Goal: Check status: Check status

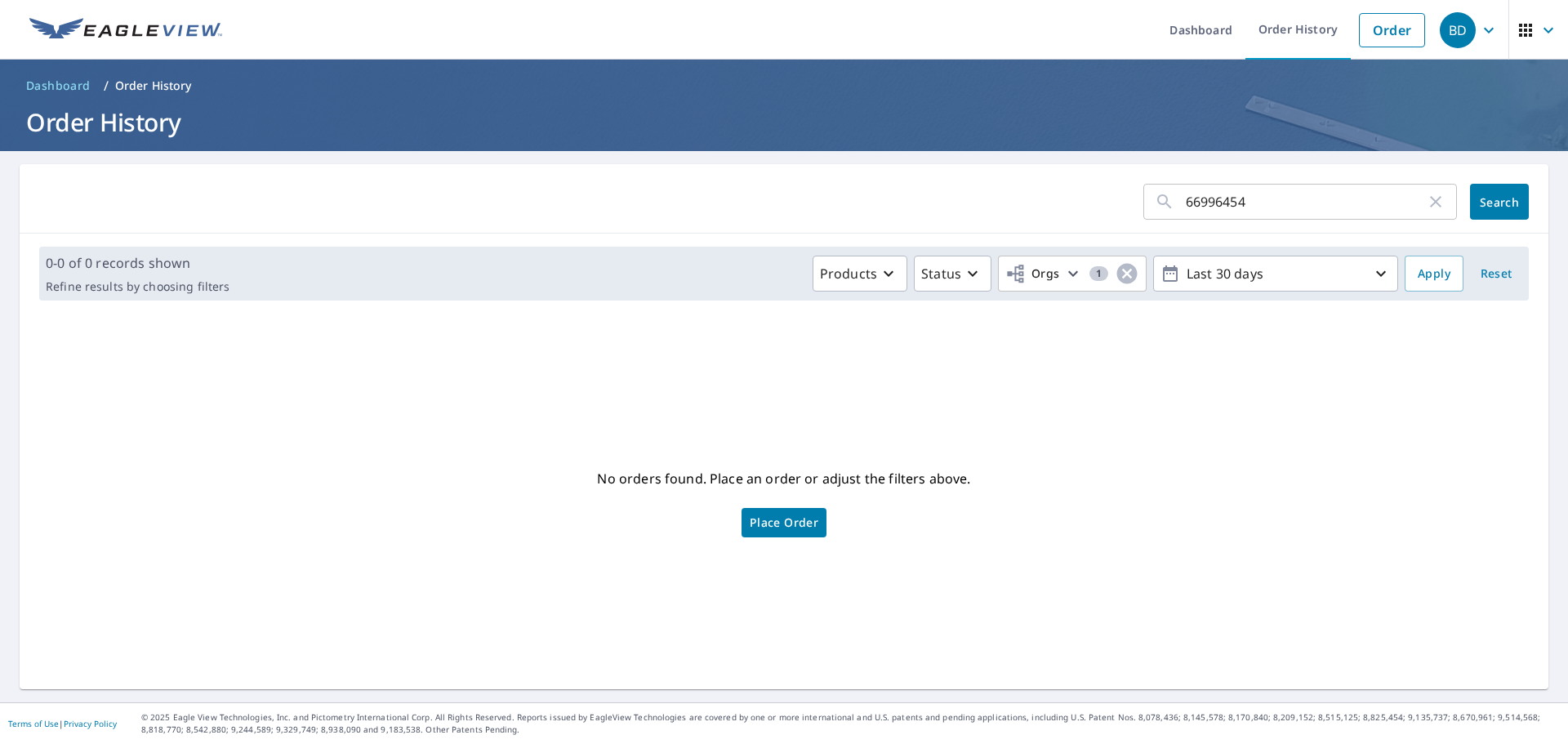
click at [1431, 203] on icon "button" at bounding box center [1435, 201] width 20 height 20
click at [1231, 201] on input "text" at bounding box center [1322, 202] width 271 height 45
type input "[STREET_ADDRESS]"
click button "Search" at bounding box center [1499, 202] width 59 height 36
click at [963, 273] on icon "button" at bounding box center [973, 273] width 20 height 20
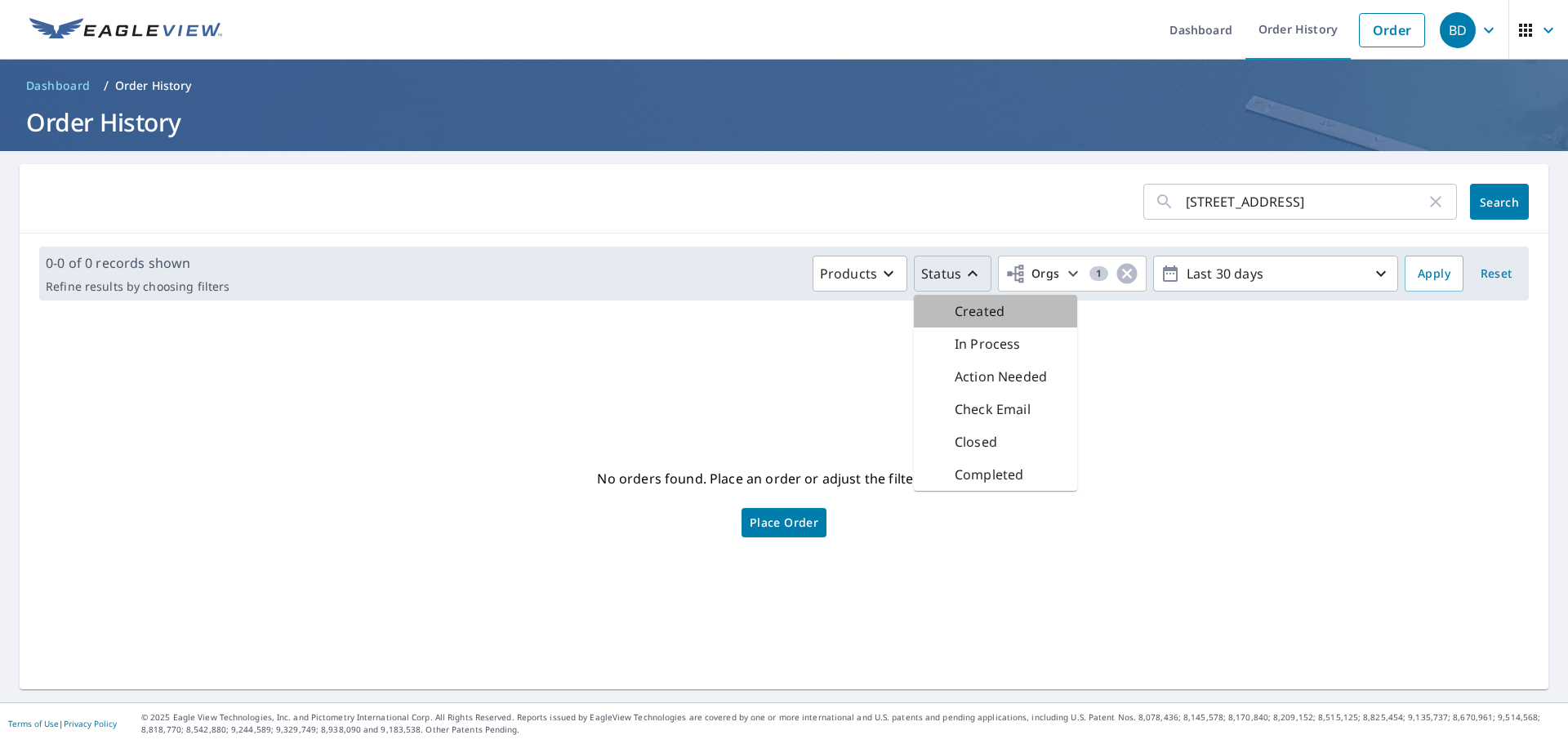
click at [965, 314] on p "Created" at bounding box center [979, 311] width 50 height 20
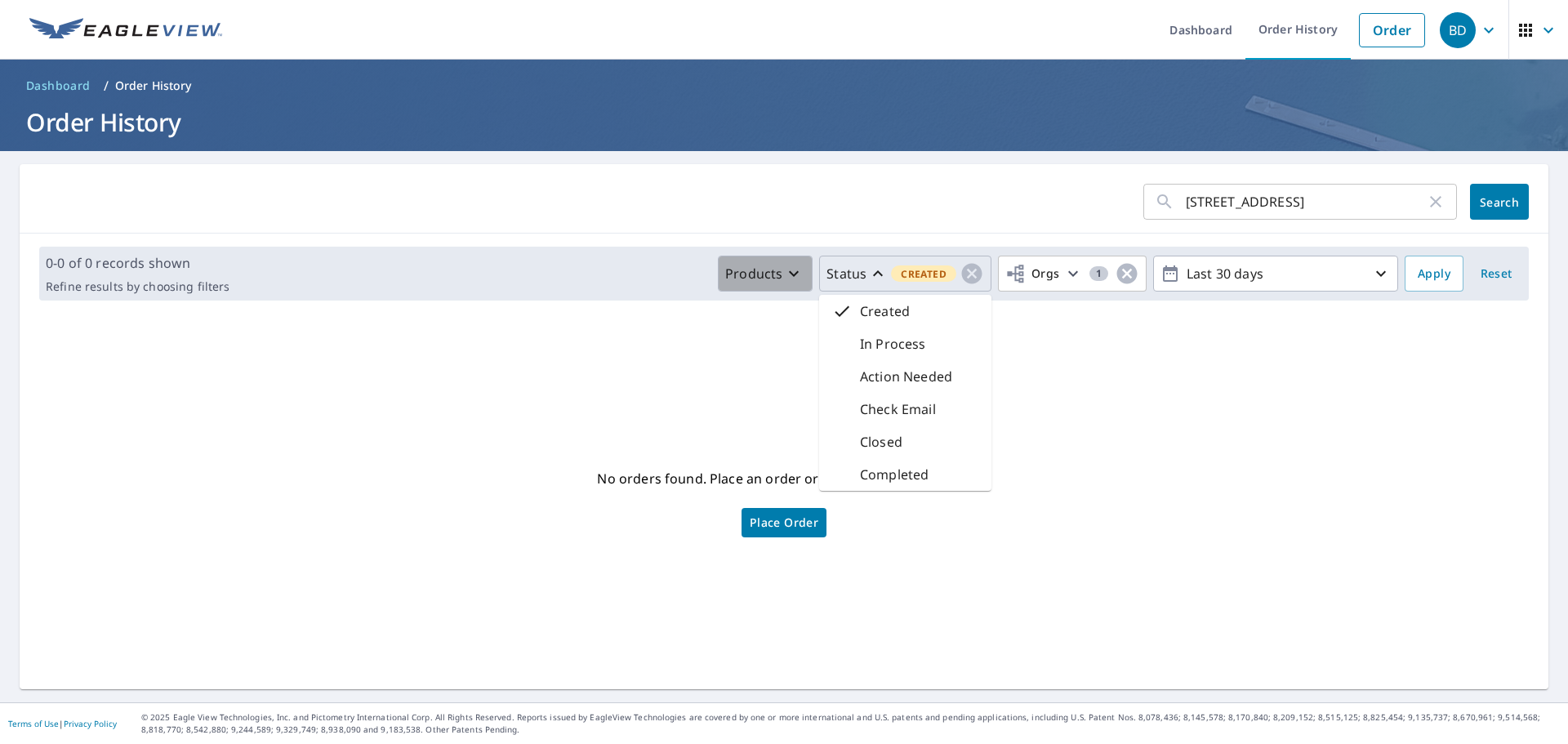
click at [789, 276] on icon "button" at bounding box center [793, 274] width 9 height 6
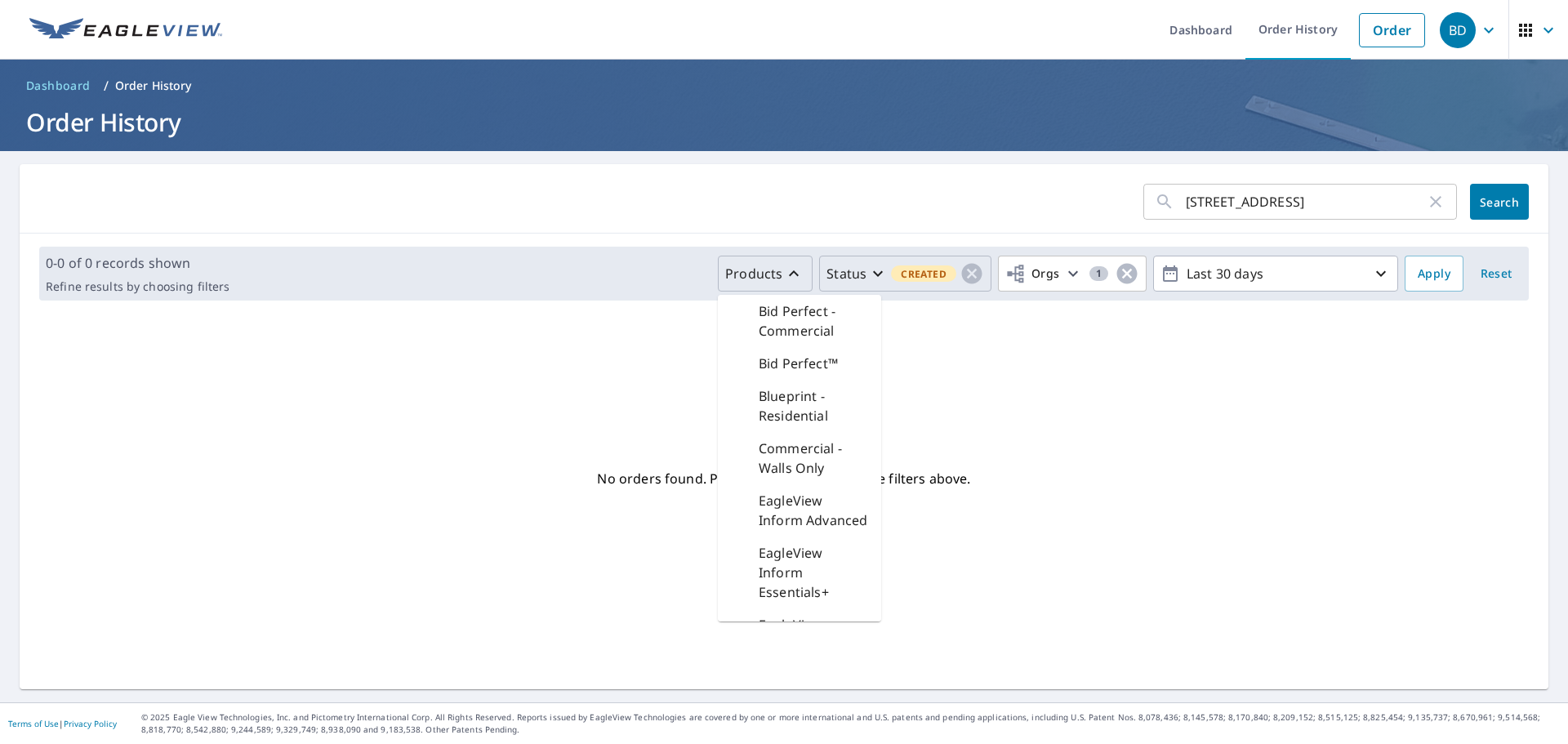
click at [1120, 503] on div "No orders found. Place an order or adjust the filters above. Place Order" at bounding box center [783, 501] width 1503 height 350
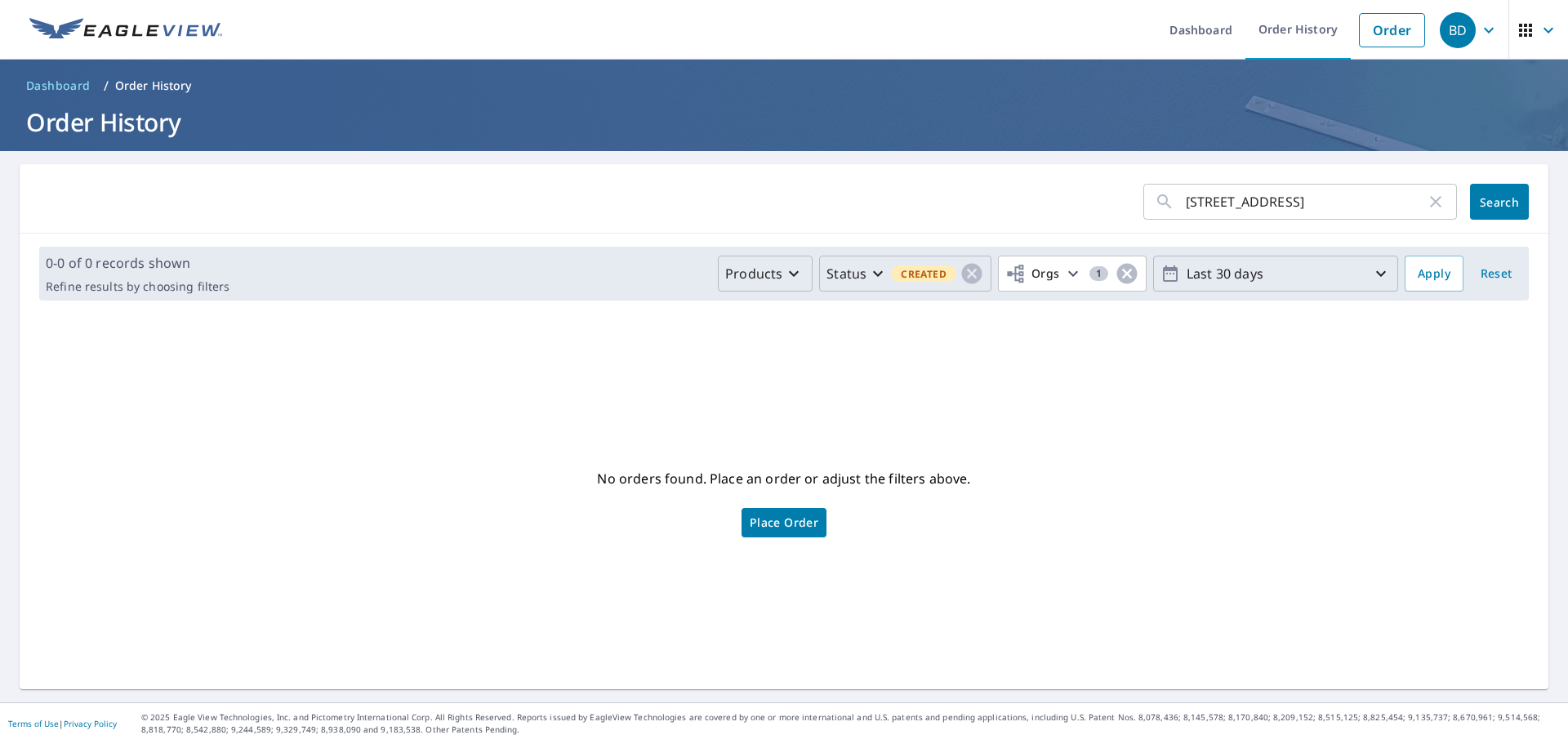
click at [1371, 273] on icon "button" at bounding box center [1380, 273] width 20 height 20
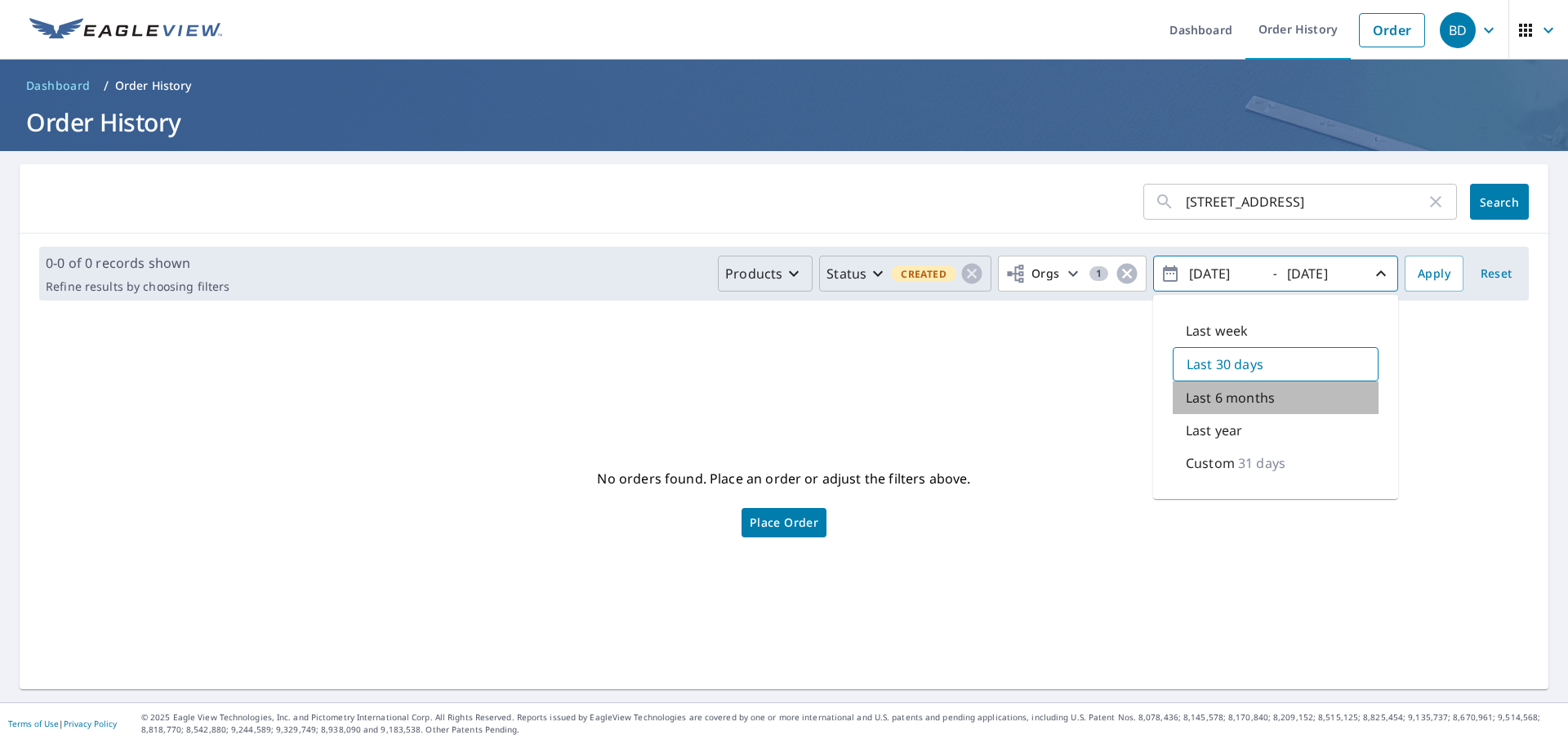
click at [1240, 401] on p "Last 6 months" at bounding box center [1231, 397] width 89 height 20
type input "[DATE]"
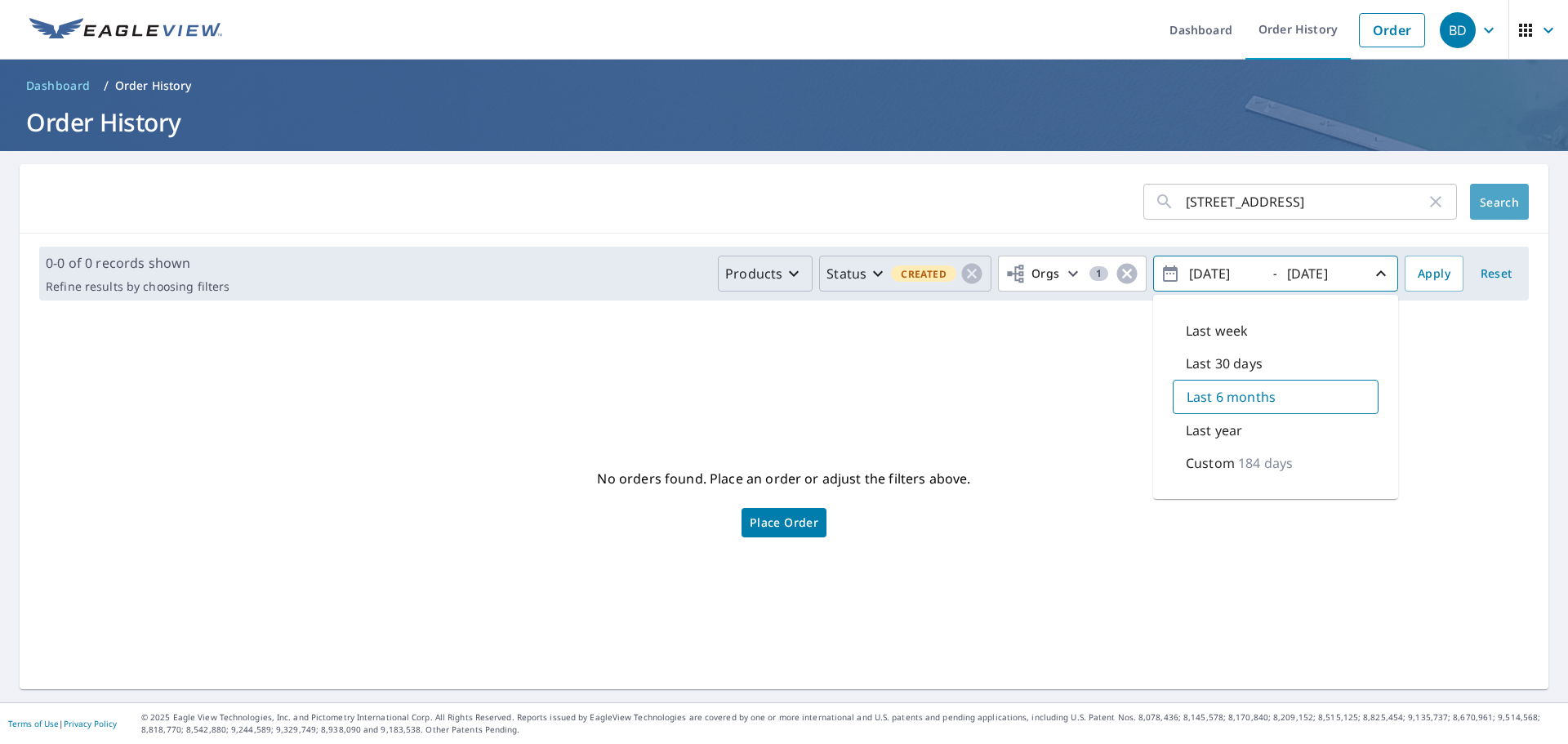
click at [1496, 205] on span "Search" at bounding box center [1499, 202] width 32 height 15
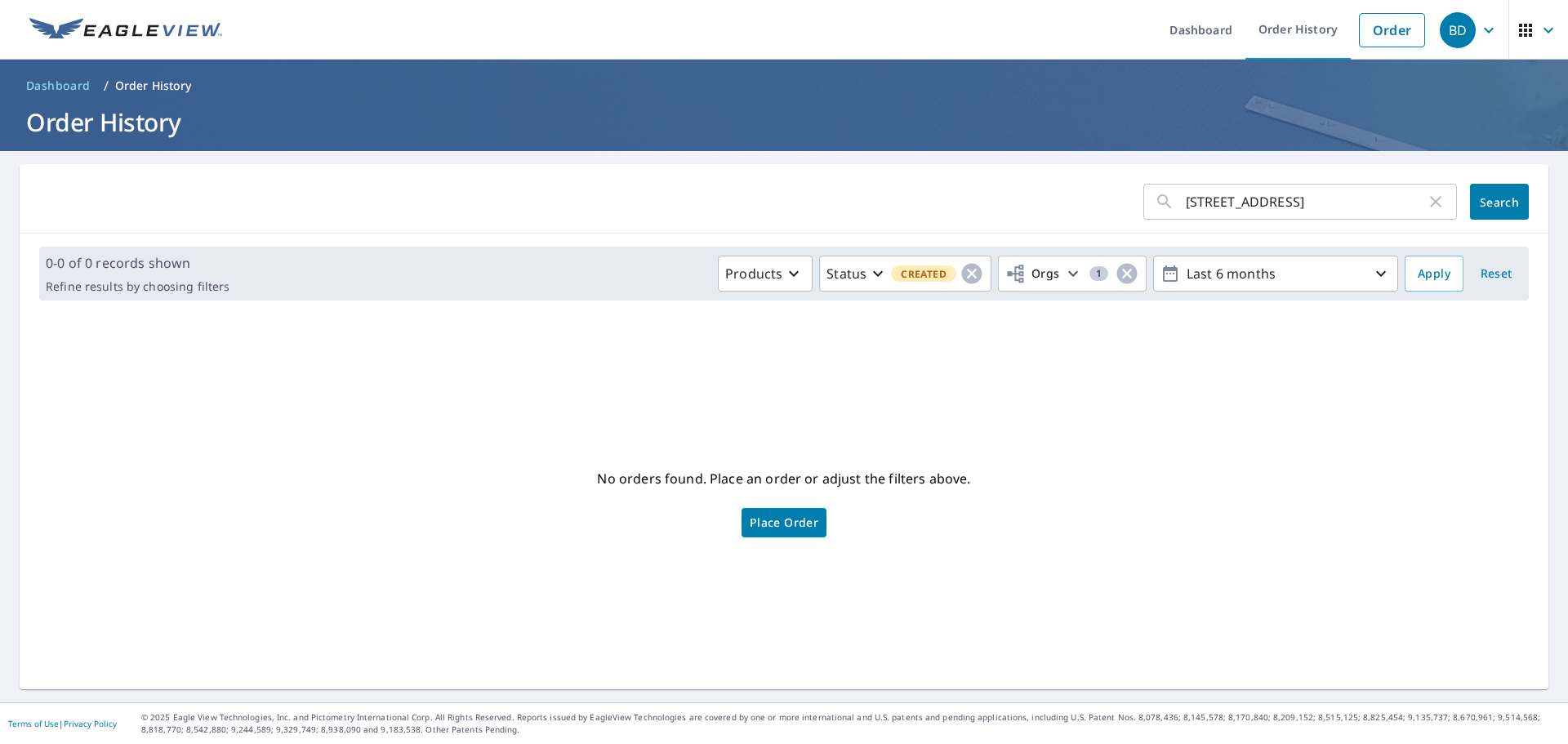
click at [1316, 207] on input "[STREET_ADDRESS]" at bounding box center [1305, 202] width 240 height 45
type input "11008 gates dr"
click at [1495, 204] on span "Search" at bounding box center [1499, 202] width 32 height 15
click at [962, 271] on icon "button" at bounding box center [972, 274] width 25 height 25
click at [963, 273] on icon "button" at bounding box center [973, 273] width 20 height 20
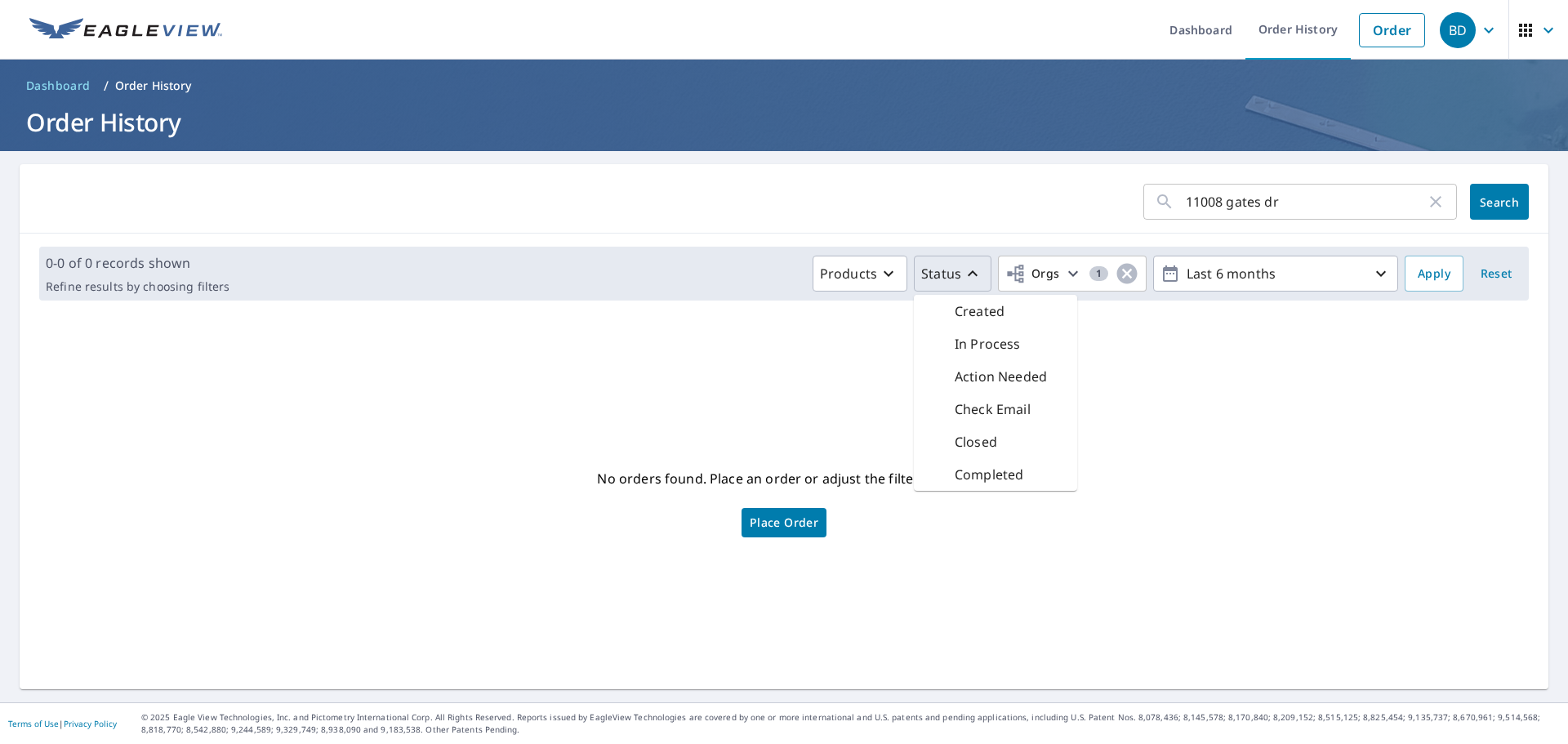
click at [1163, 404] on div "No orders found. Place an order or adjust the filters above. Place Order" at bounding box center [783, 501] width 1503 height 350
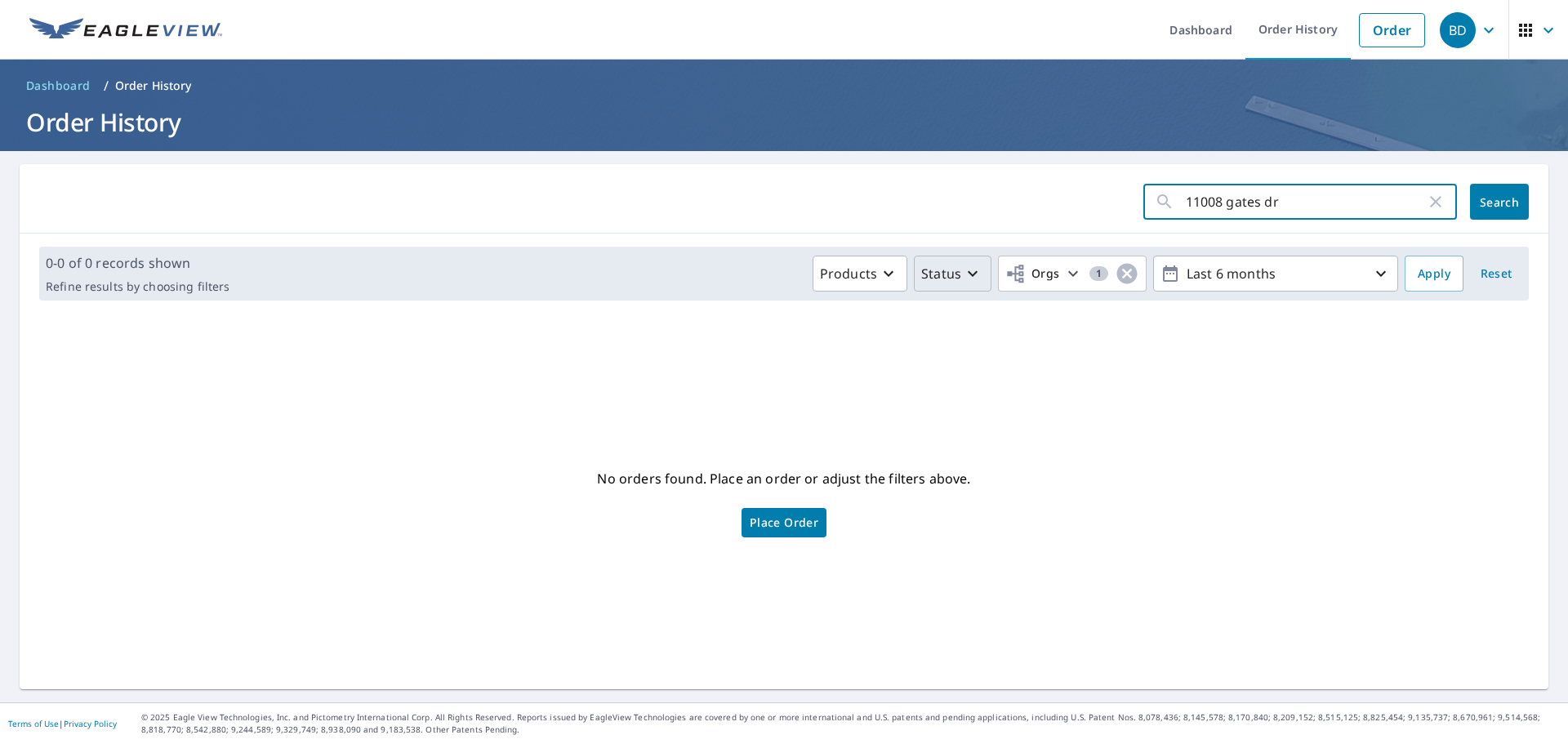
click at [1269, 199] on input "11008 gates dr" at bounding box center [1305, 202] width 240 height 45
type input "11008 gates"
click at [1304, 366] on div "No orders found. Place an order or adjust the filters above. Place Order" at bounding box center [783, 501] width 1503 height 350
click at [1488, 204] on span "Search" at bounding box center [1499, 202] width 32 height 15
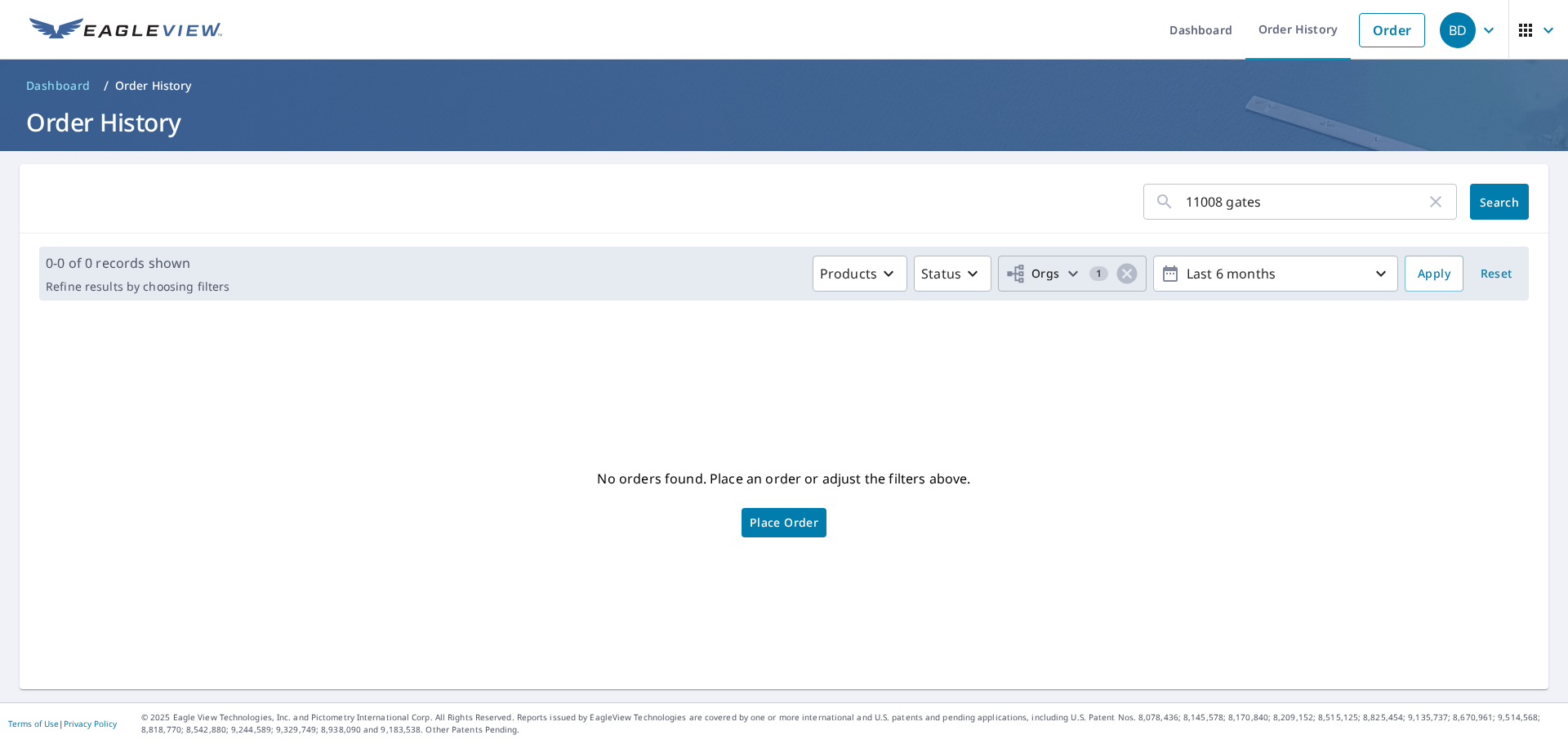
click at [1063, 272] on icon "button" at bounding box center [1072, 273] width 20 height 20
click at [1192, 409] on div "No orders found. Place an order or adjust the filters above. Place Order" at bounding box center [783, 501] width 1503 height 350
click at [1285, 33] on link "Order History" at bounding box center [1298, 29] width 105 height 60
click at [1197, 30] on link "Dashboard" at bounding box center [1201, 29] width 89 height 60
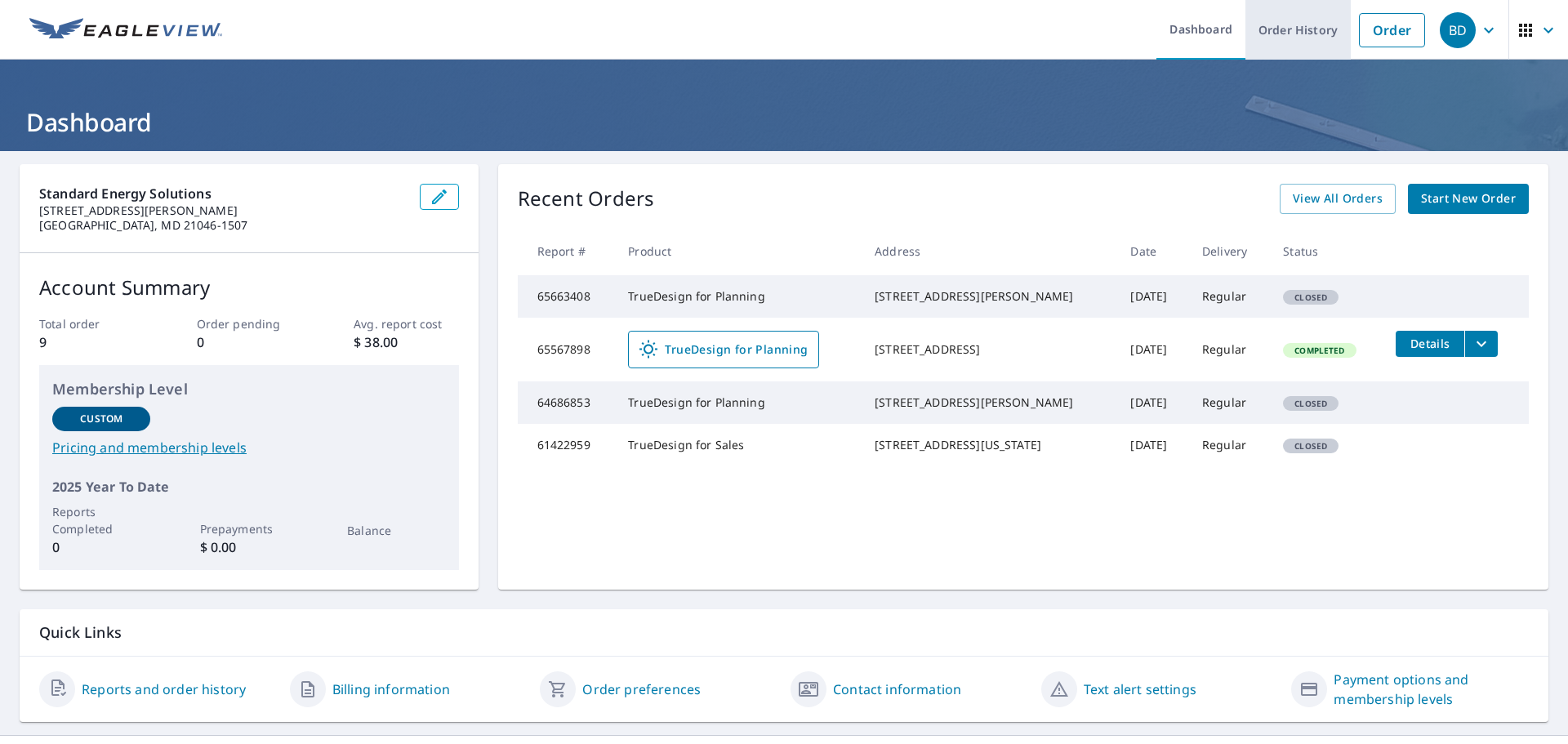
click at [1281, 35] on link "Order History" at bounding box center [1298, 29] width 105 height 60
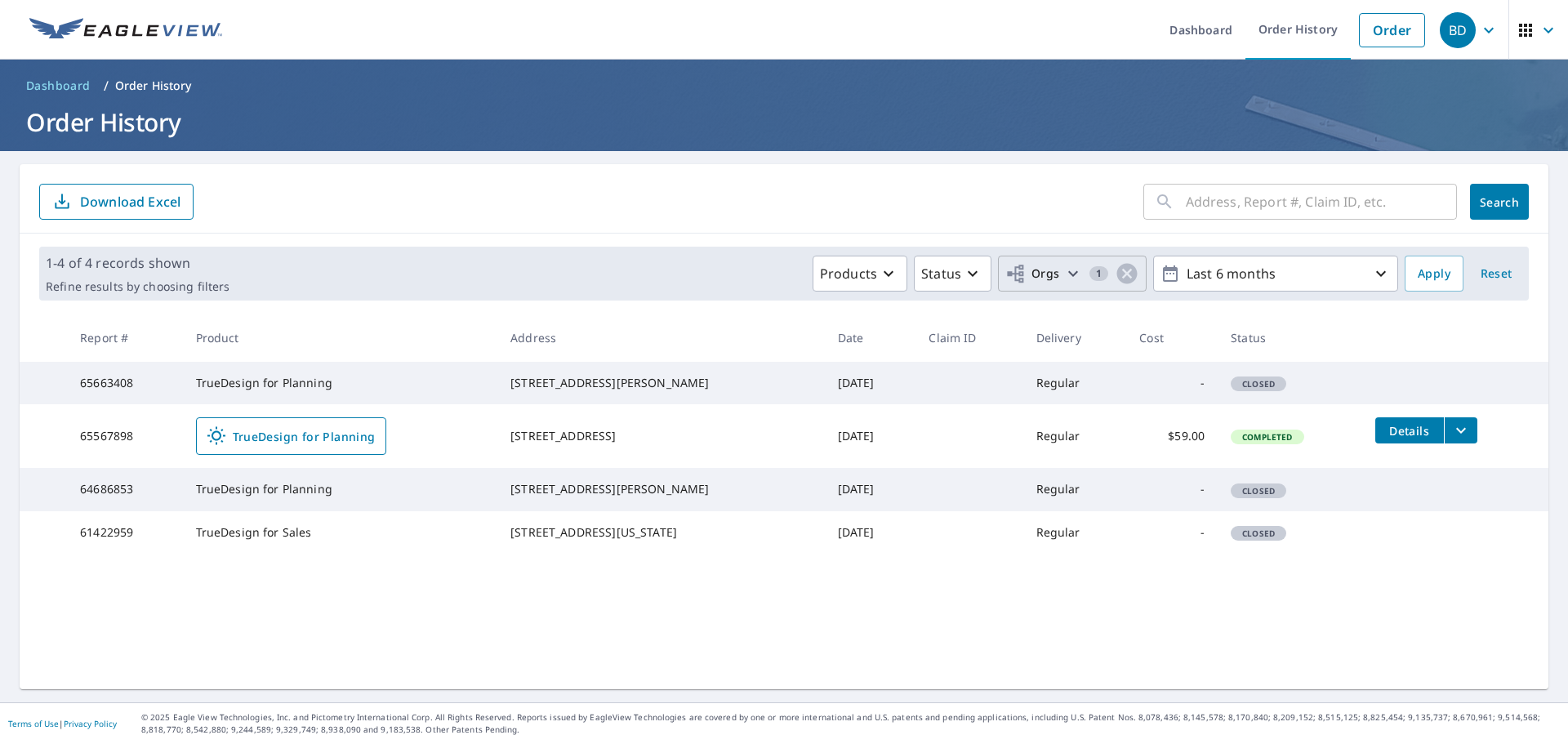
click at [1063, 272] on icon "button" at bounding box center [1072, 273] width 20 height 20
click at [765, 370] on input "Standard Energy Solutions" at bounding box center [770, 367] width 20 height 20
checkbox input "false"
click at [1492, 209] on span "Search" at bounding box center [1499, 202] width 32 height 15
click at [1124, 274] on icon "button" at bounding box center [1129, 274] width 9 height 6
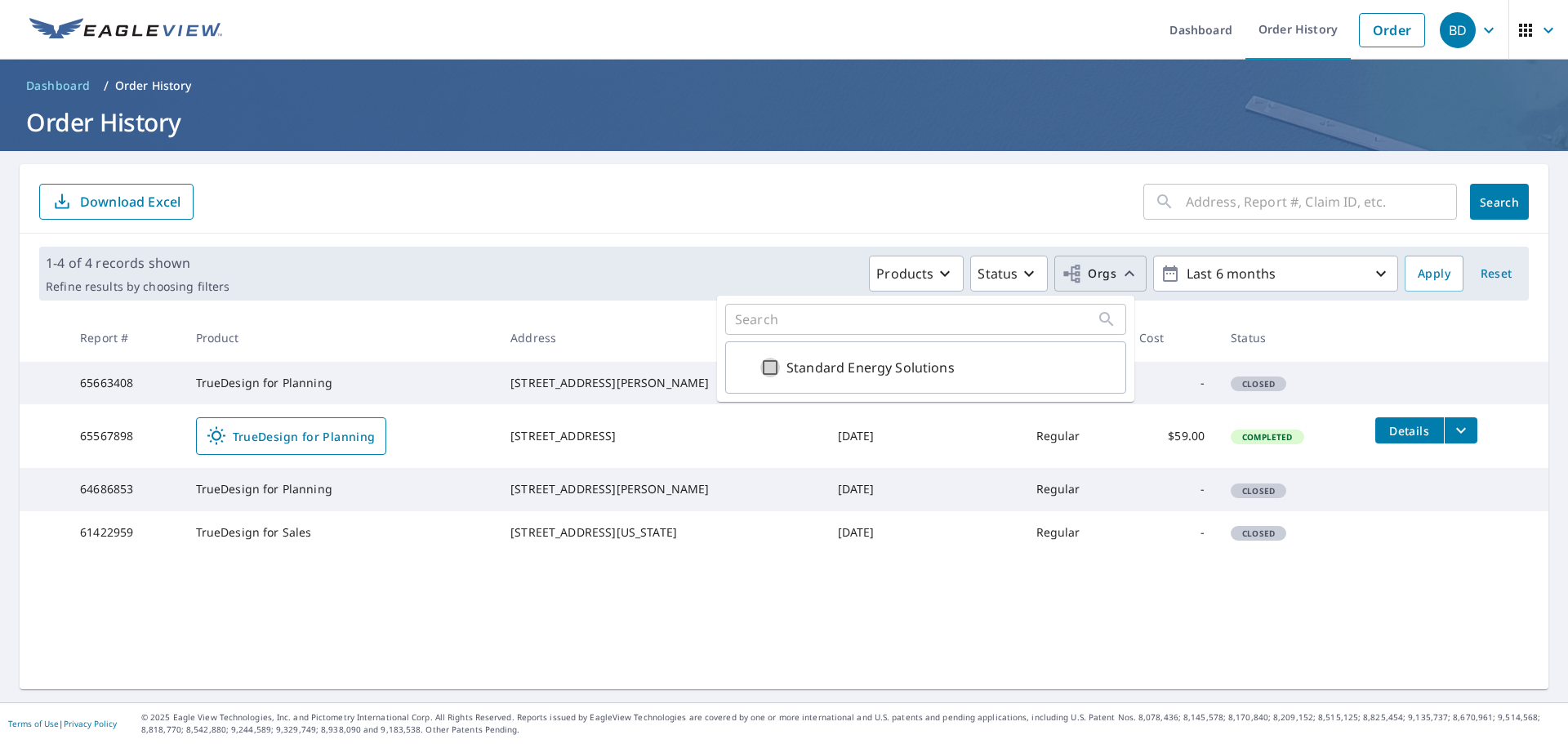
click at [762, 368] on input "Standard Energy Solutions" at bounding box center [770, 367] width 20 height 20
checkbox input "true"
click at [1239, 198] on input "text" at bounding box center [1322, 202] width 271 height 45
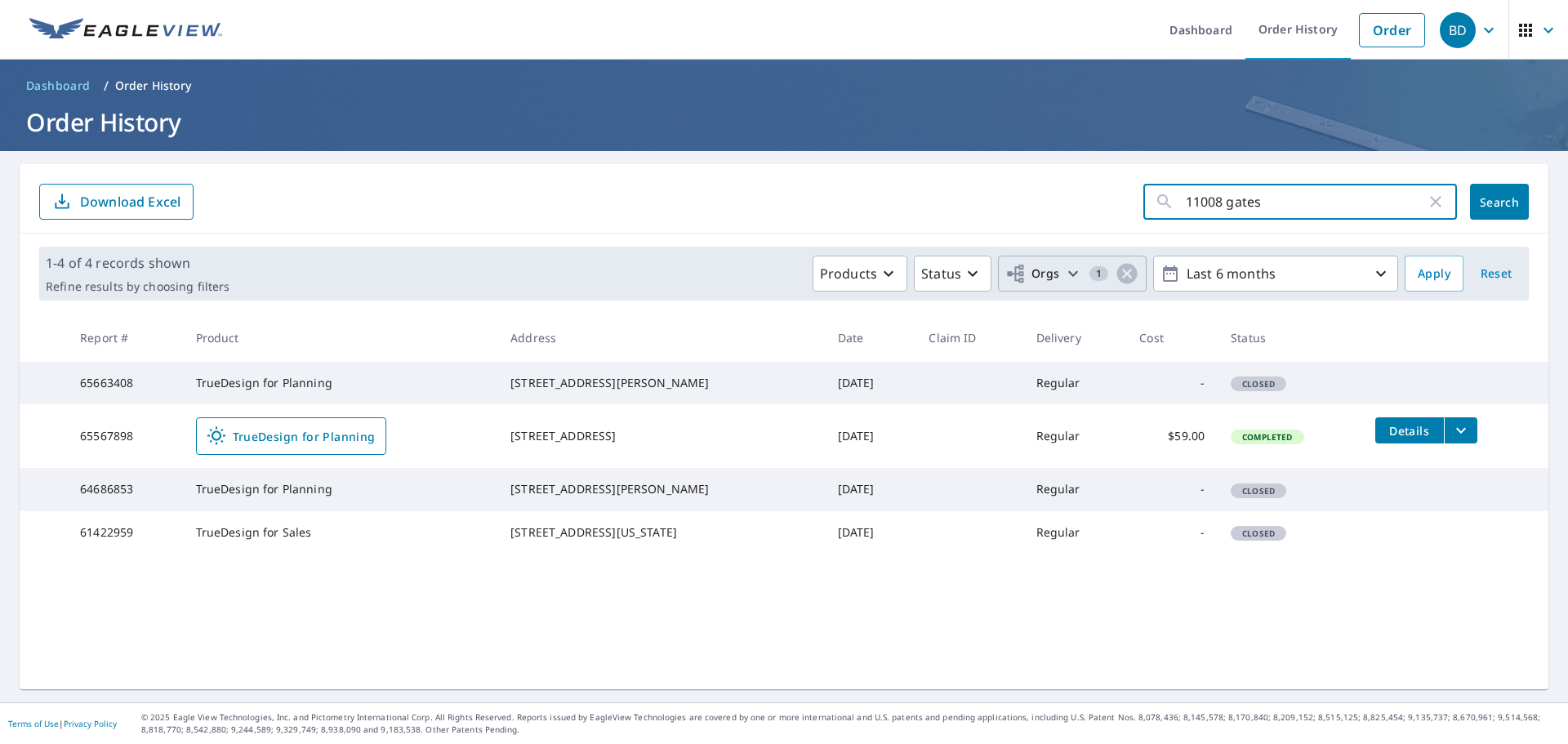
type input "11008 gates"
click at [1483, 196] on span "Search" at bounding box center [1499, 202] width 32 height 15
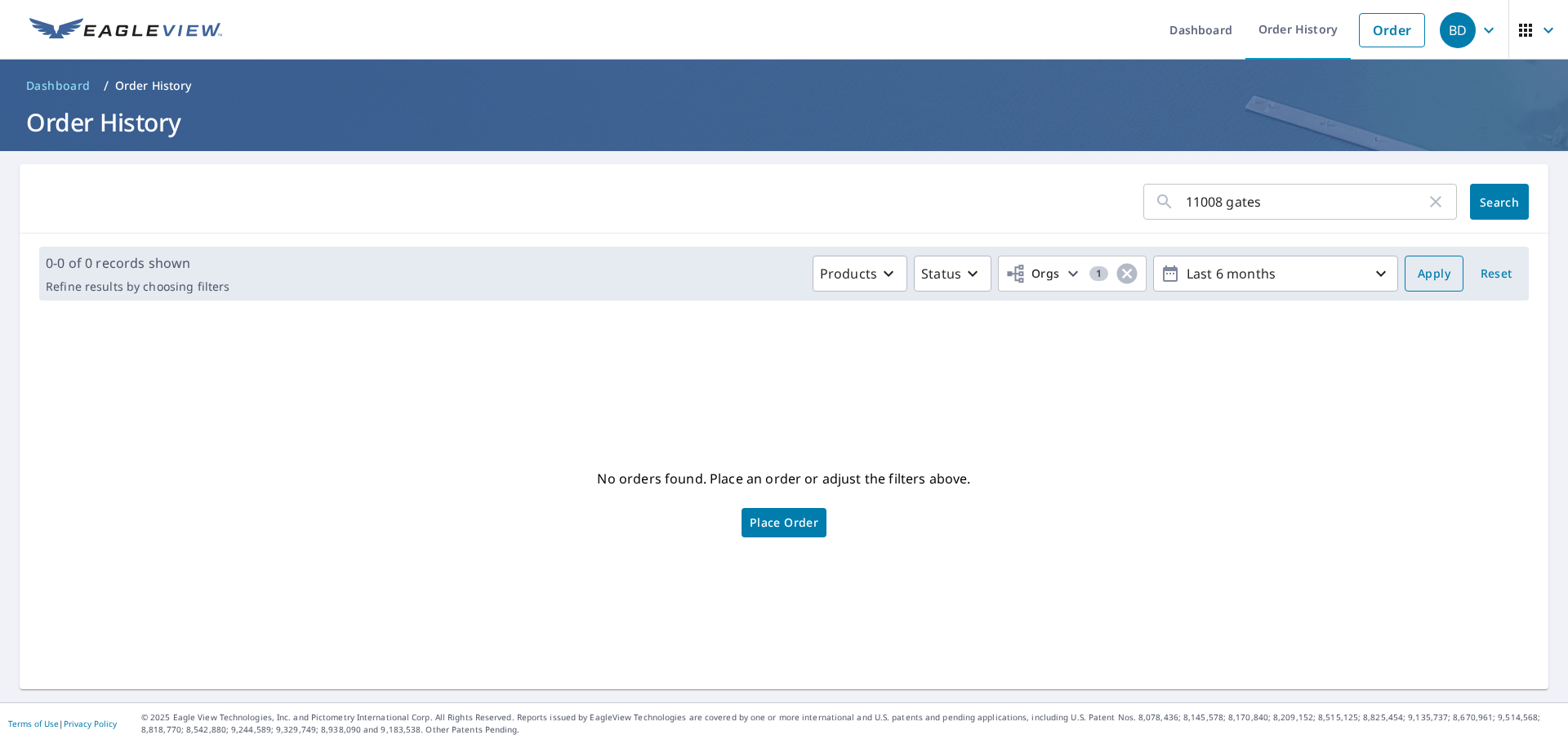
click at [1422, 275] on span "Apply" at bounding box center [1433, 274] width 32 height 21
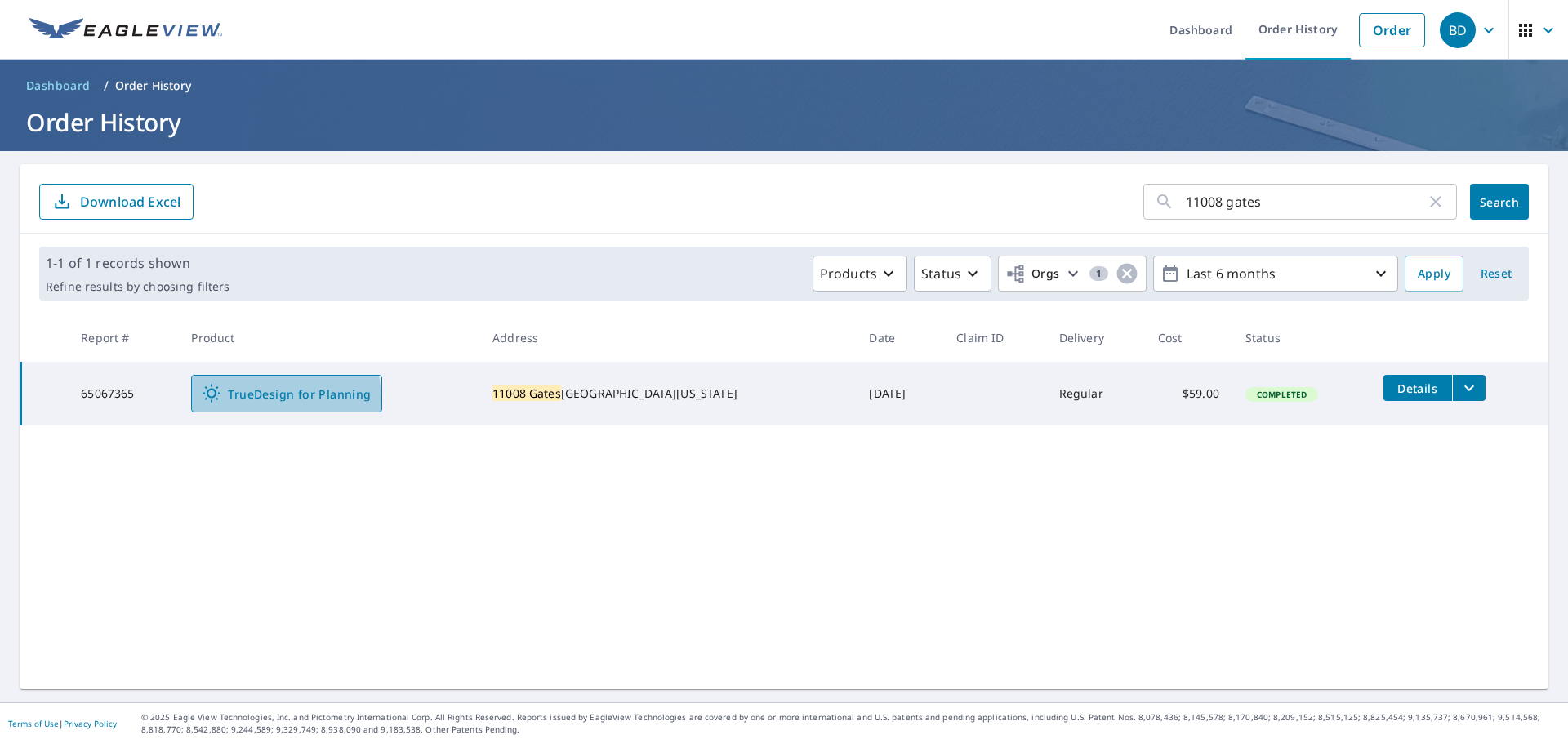
click at [283, 398] on span "TrueDesign for Planning" at bounding box center [286, 393] width 169 height 20
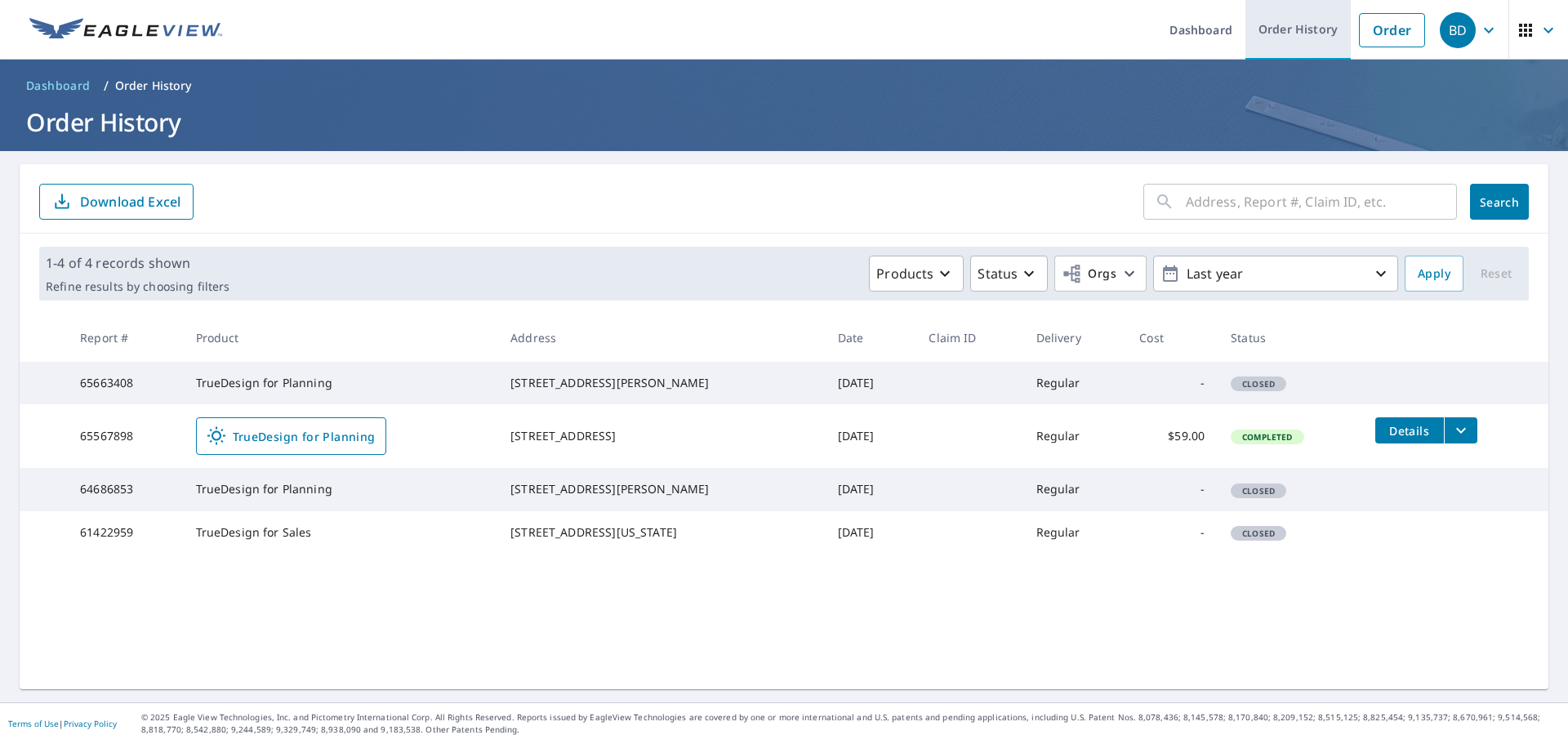
click at [1296, 32] on link "Order History" at bounding box center [1298, 29] width 105 height 60
click at [1124, 274] on icon "button" at bounding box center [1129, 274] width 9 height 6
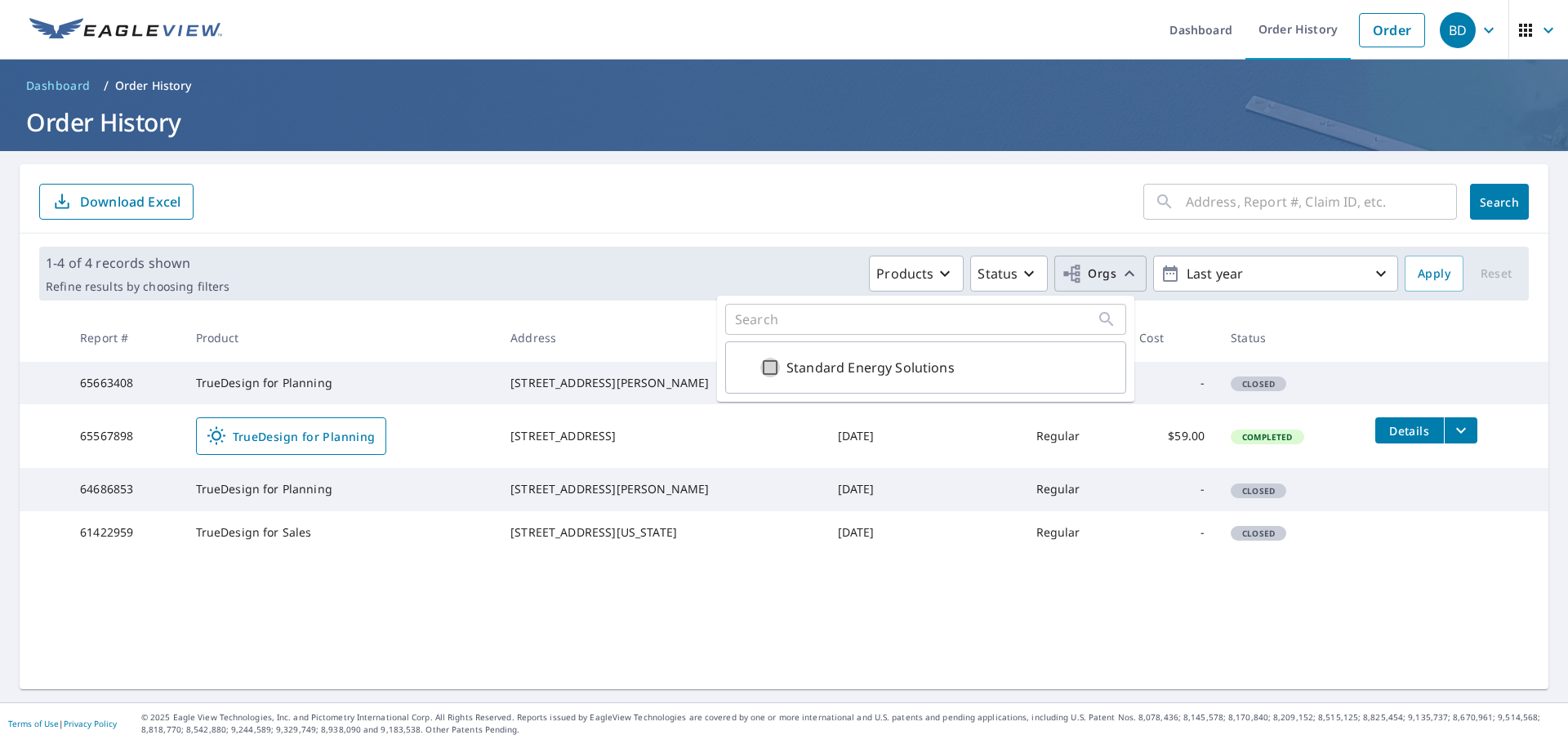
click at [770, 368] on input "Standard Energy Solutions" at bounding box center [770, 367] width 20 height 20
checkbox input "true"
click at [1198, 203] on input "text" at bounding box center [1322, 202] width 271 height 45
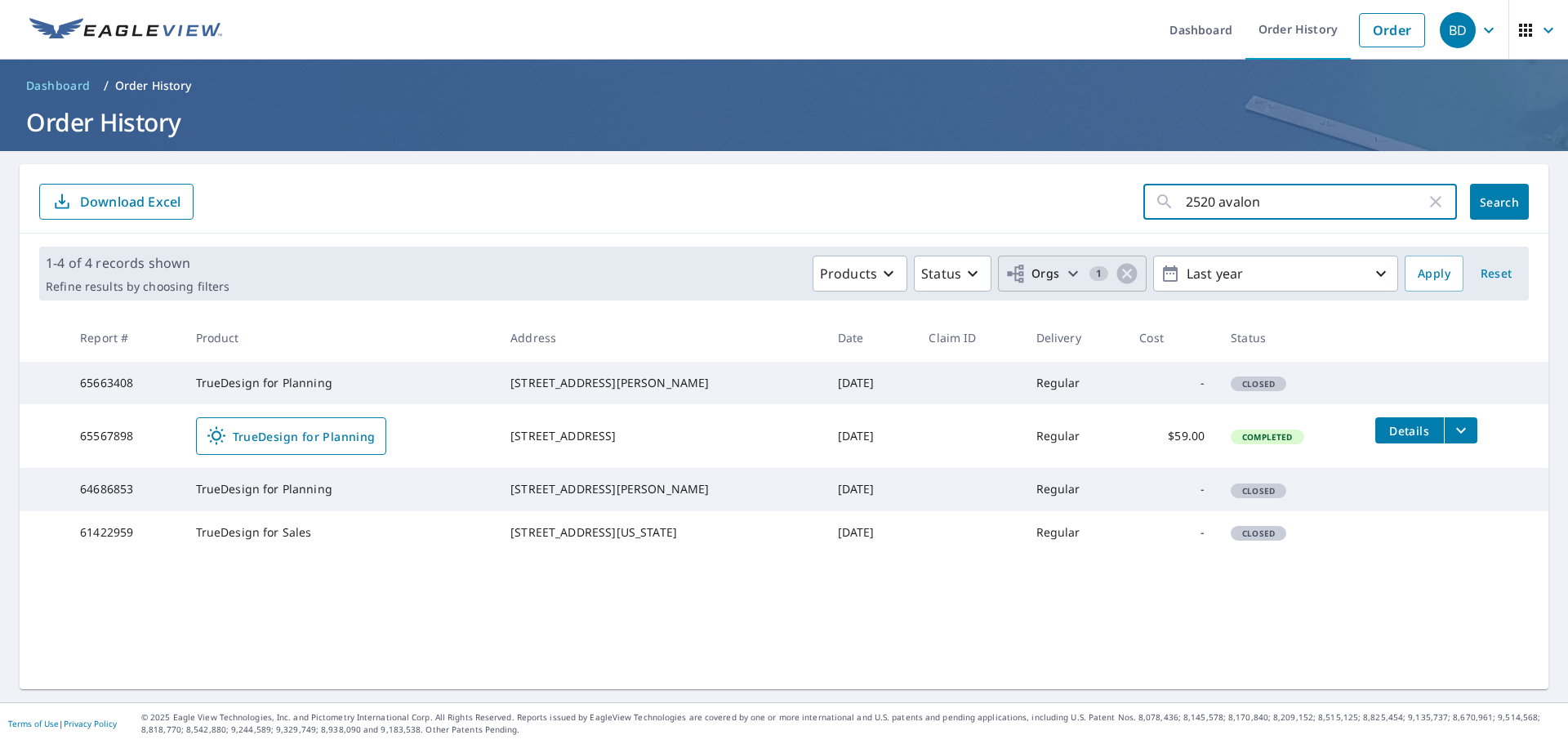
type input "2520 avalon"
drag, startPoint x: 944, startPoint y: 209, endPoint x: 925, endPoint y: 163, distance: 49.8
click at [943, 208] on form "2520 avalon ​ Search Download Excel" at bounding box center [783, 202] width 1489 height 36
click at [1438, 278] on button "Apply" at bounding box center [1434, 274] width 59 height 36
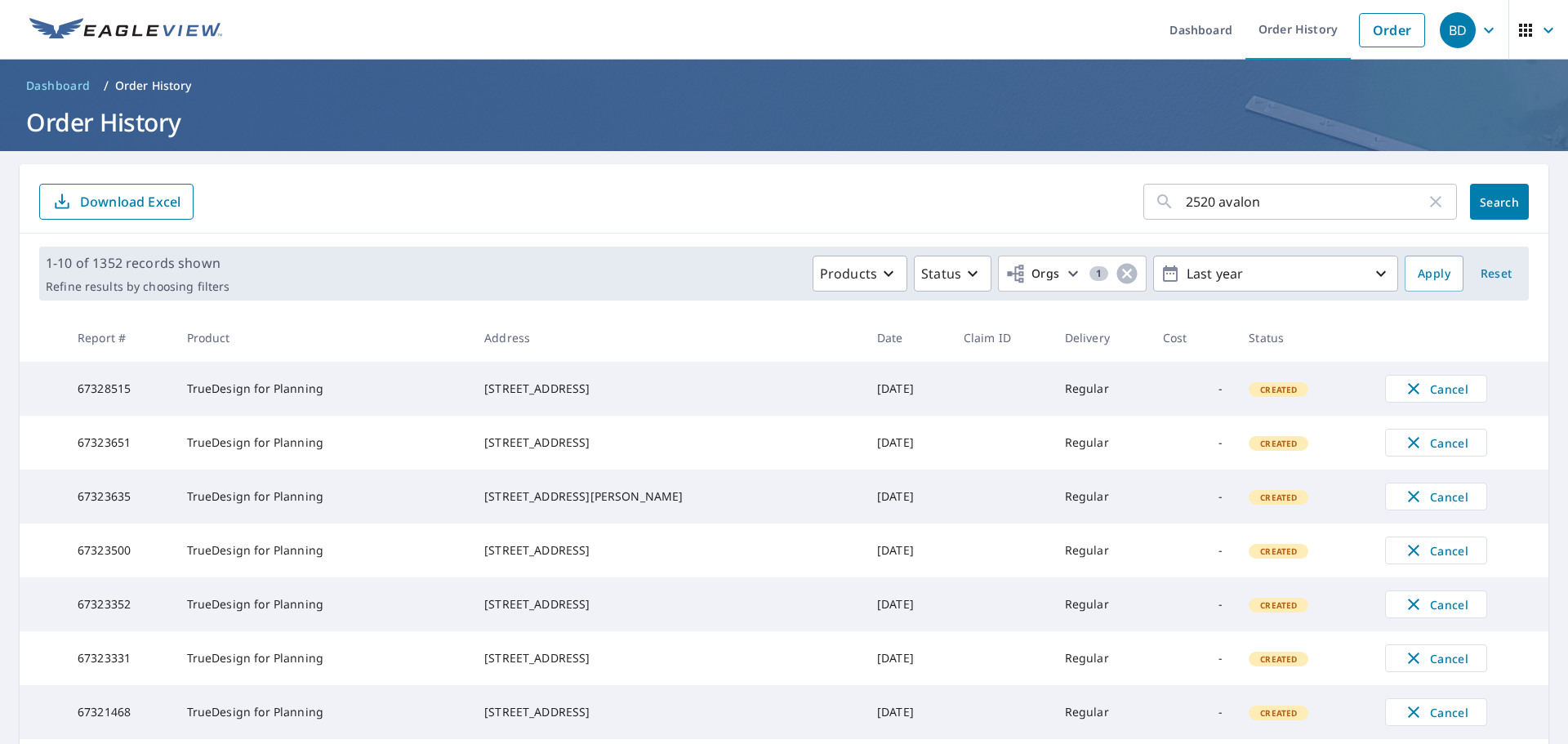
click at [1337, 207] on input "2520 avalon" at bounding box center [1305, 202] width 240 height 45
click at [1499, 203] on span "Search" at bounding box center [1499, 202] width 32 height 15
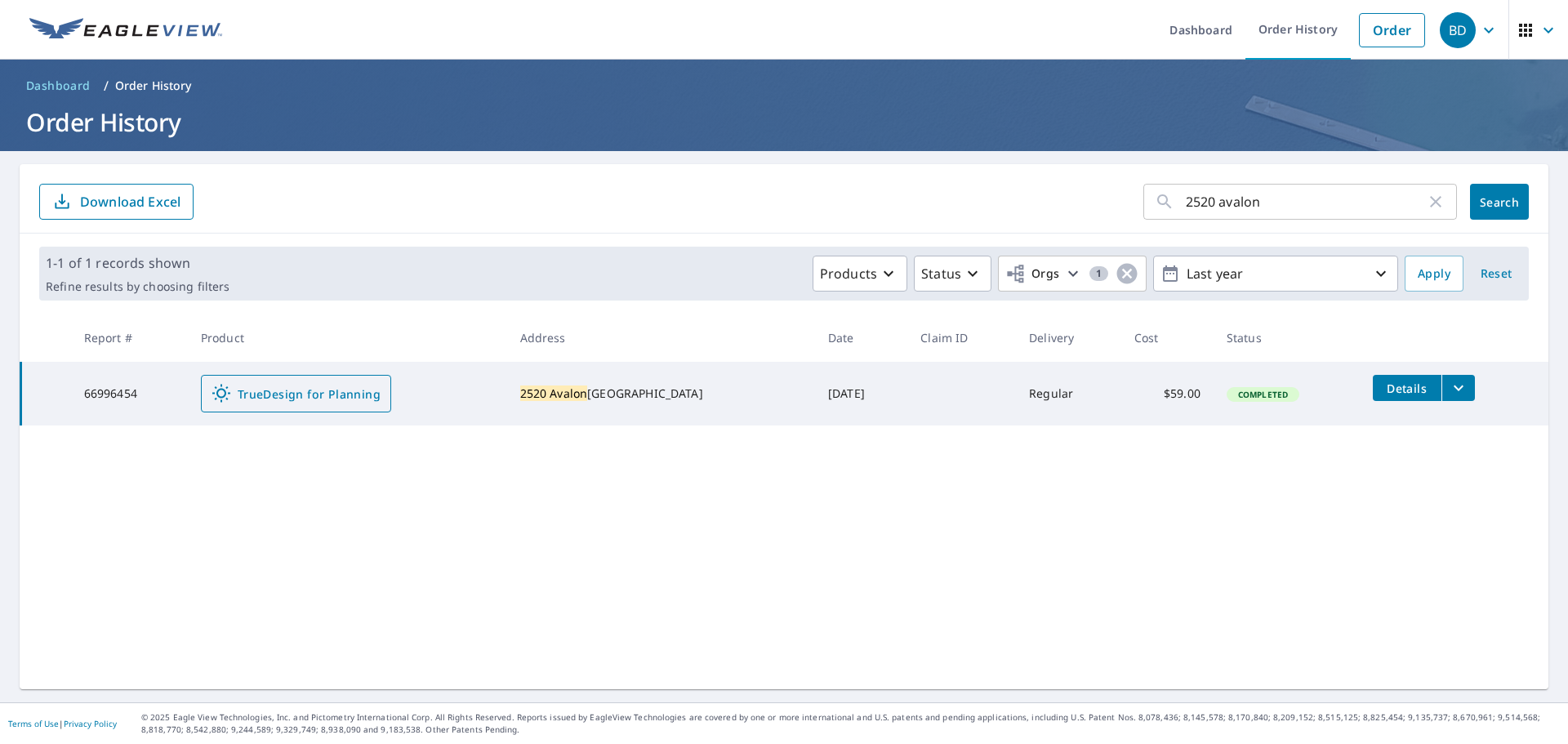
click at [290, 391] on span "TrueDesign for Planning" at bounding box center [296, 393] width 169 height 20
